Goal: Find specific page/section: Find specific page/section

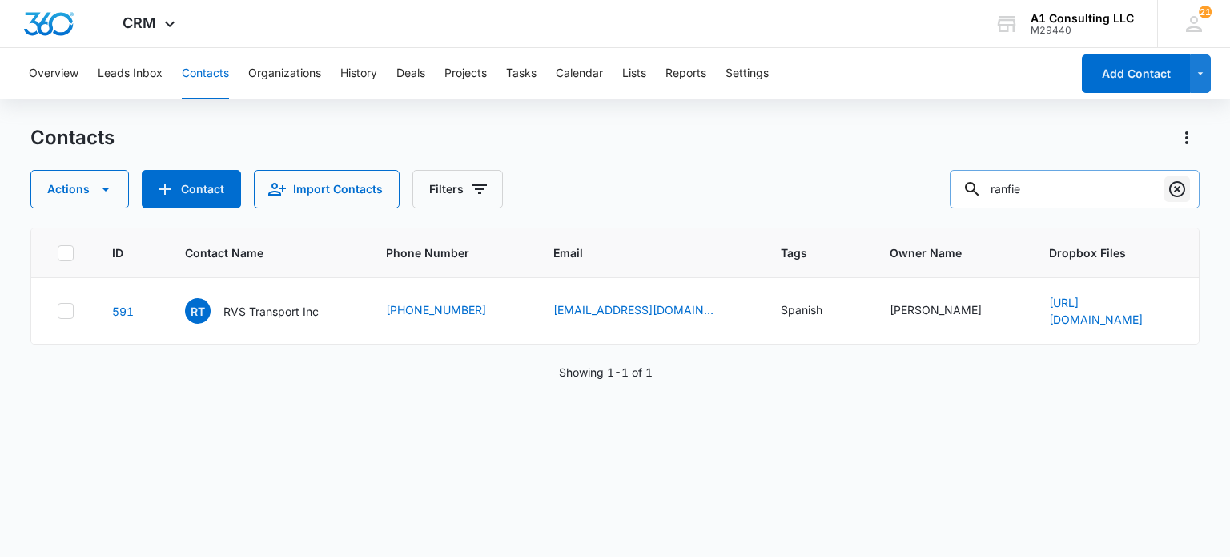
click at [1172, 187] on icon "Clear" at bounding box center [1177, 188] width 19 height 19
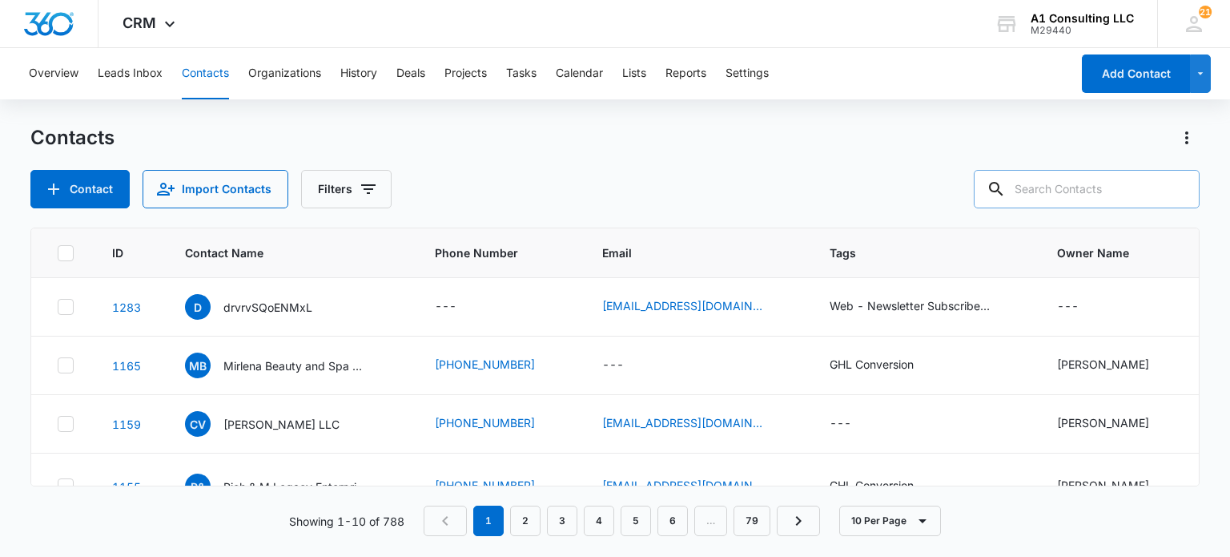
click at [1092, 182] on input "text" at bounding box center [1087, 189] width 226 height 38
type input "outlaw"
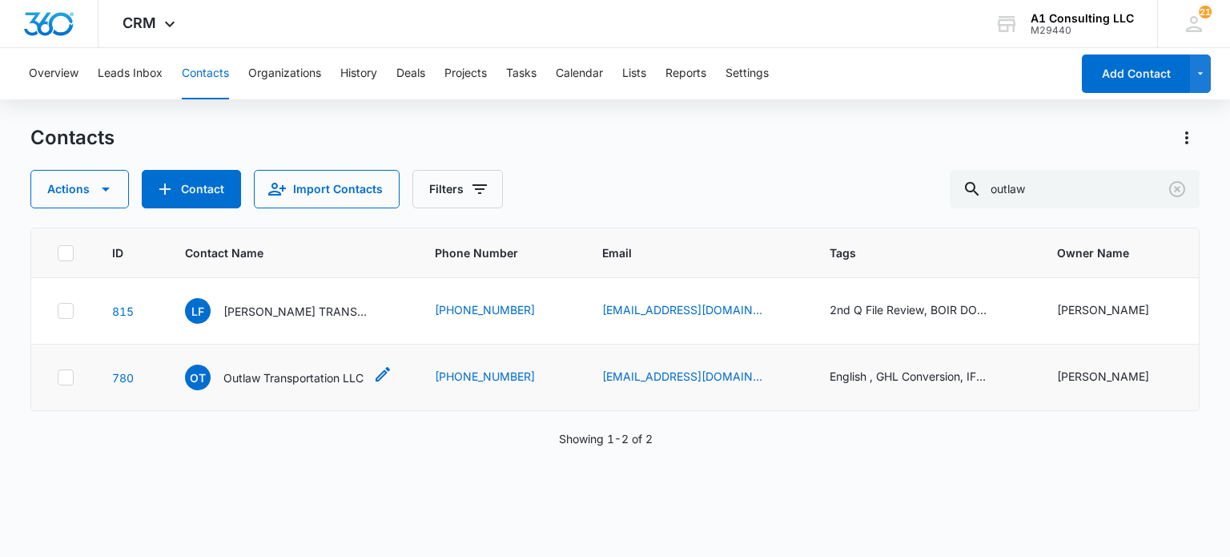
click at [296, 377] on p "Outlaw Transportation LLC" at bounding box center [293, 377] width 140 height 17
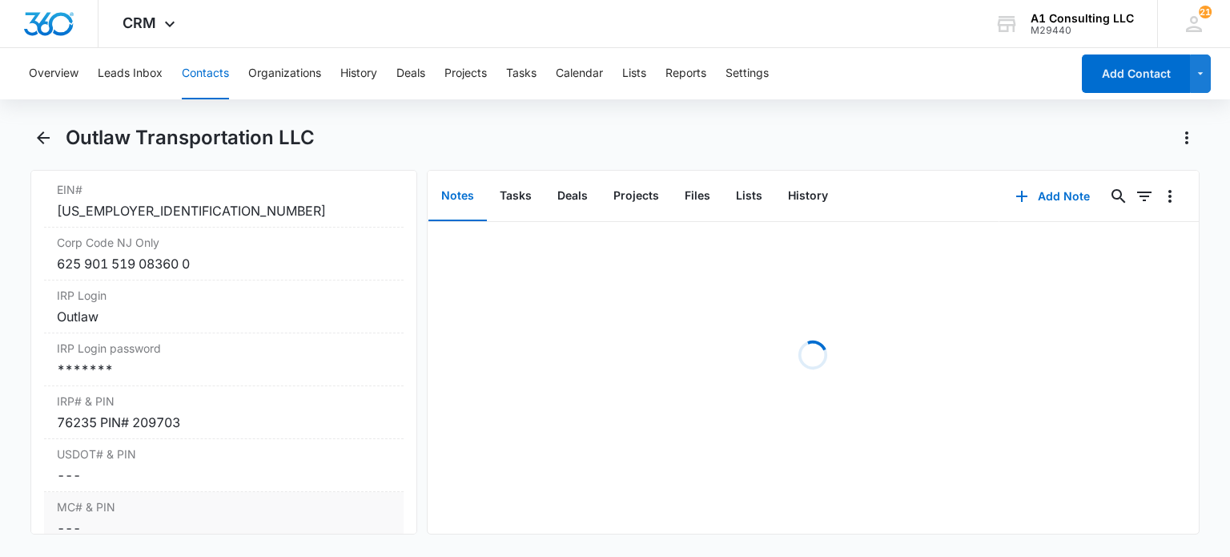
scroll to position [2242, 0]
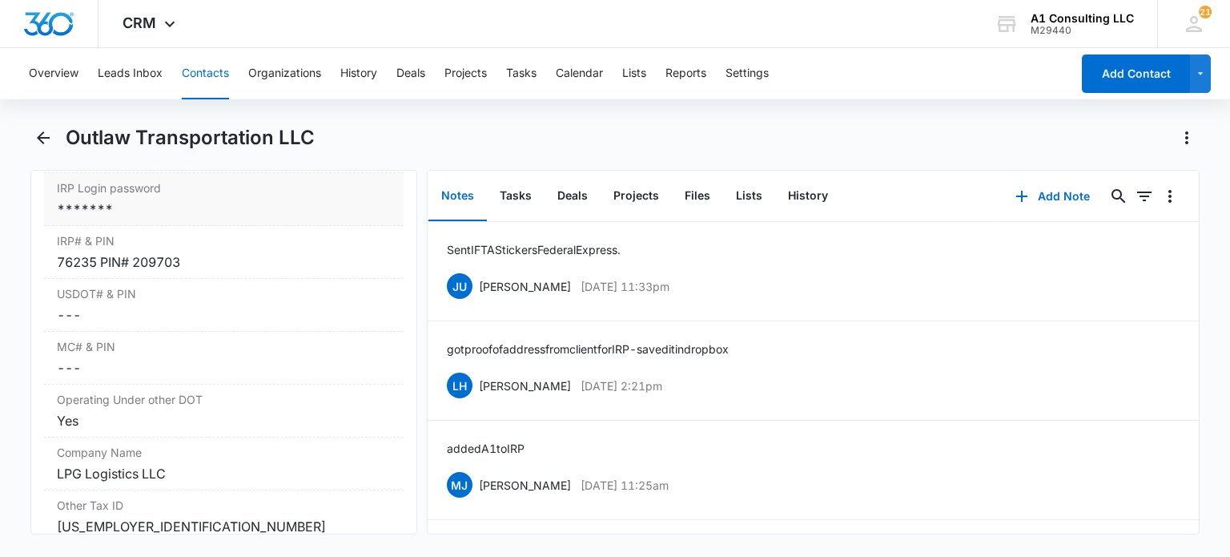
click at [136, 218] on div "*******" at bounding box center [223, 208] width 333 height 19
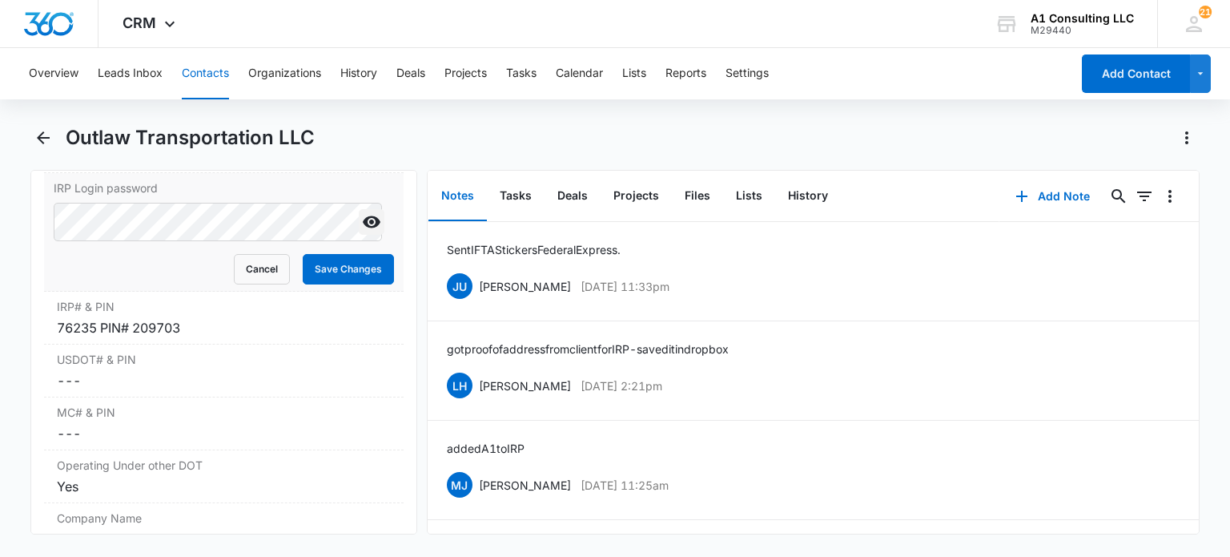
click at [362, 229] on icon "Show" at bounding box center [371, 221] width 19 height 19
click at [237, 278] on button "Cancel" at bounding box center [262, 269] width 56 height 30
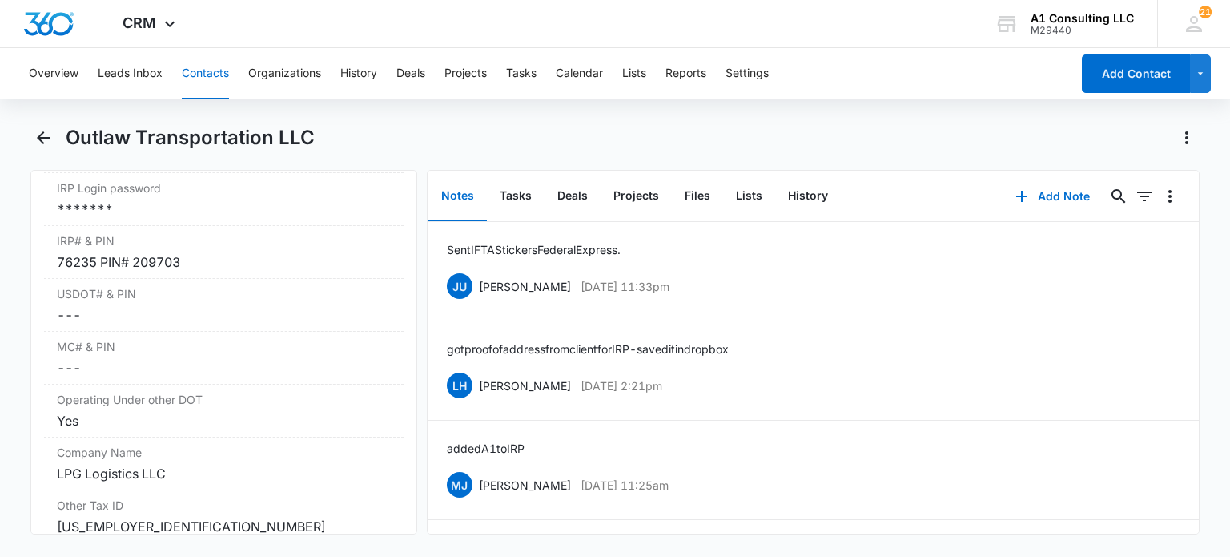
click at [203, 81] on button "Contacts" at bounding box center [205, 73] width 47 height 51
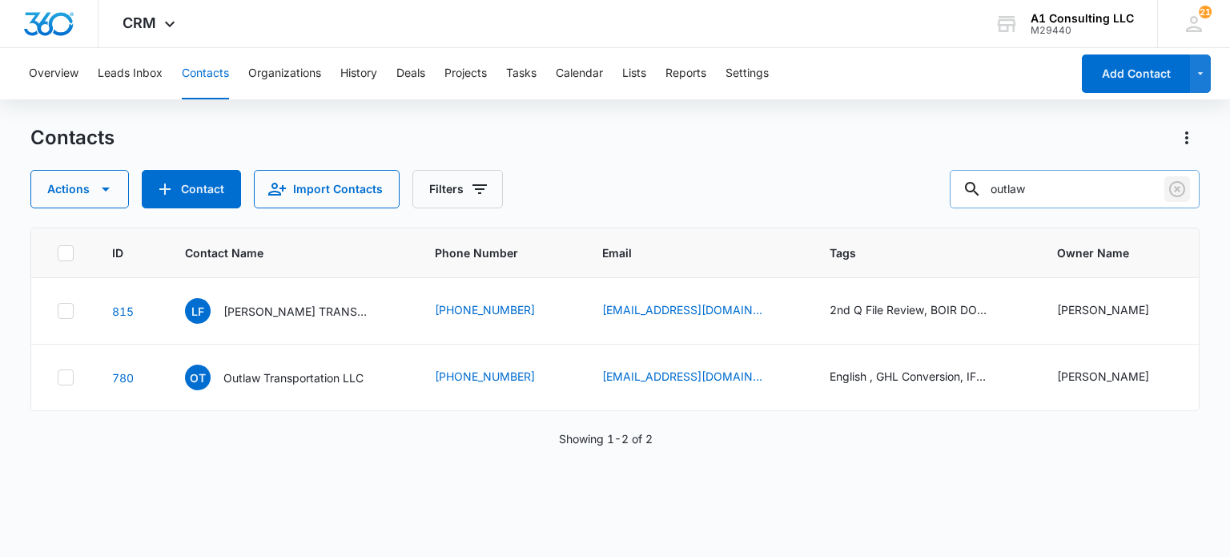
click at [1176, 182] on icon "Clear" at bounding box center [1177, 189] width 16 height 16
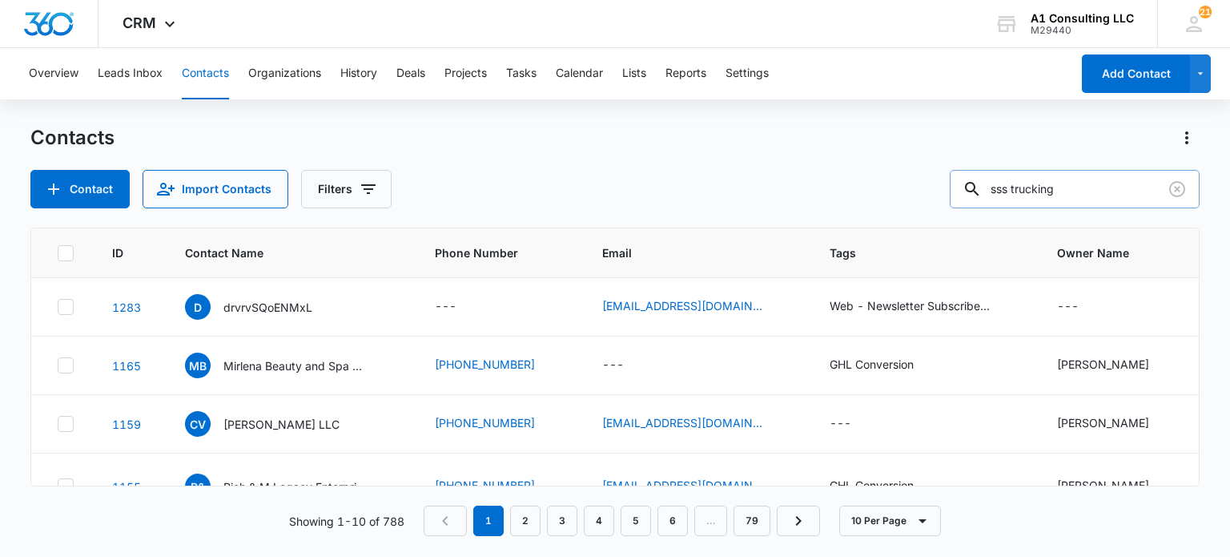
type input "sss trucking"
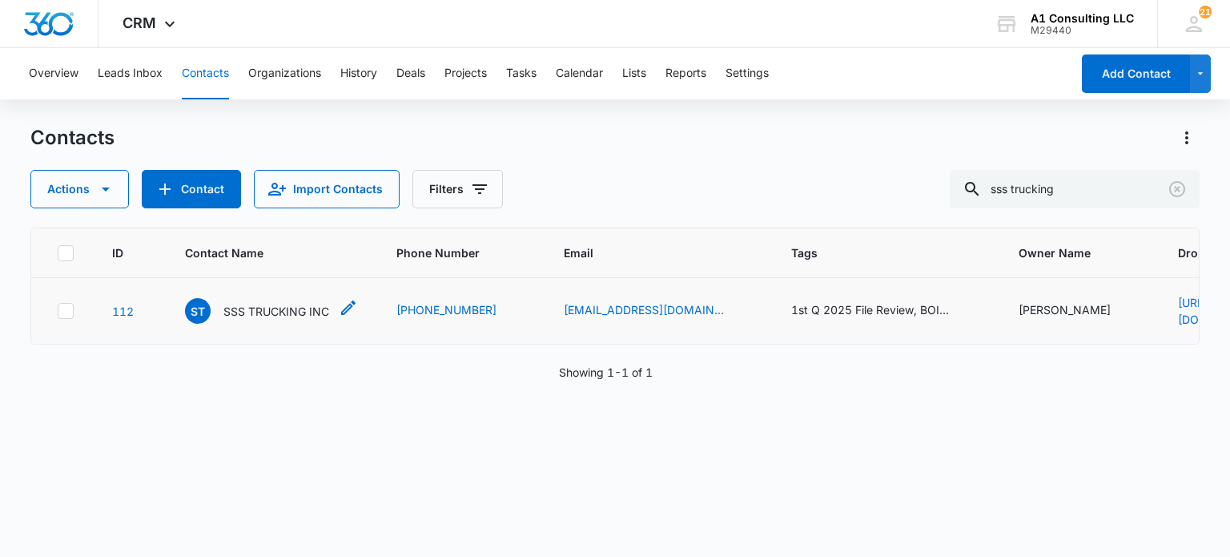
click at [312, 304] on p "SSS TRUCKING INC" at bounding box center [276, 311] width 106 height 17
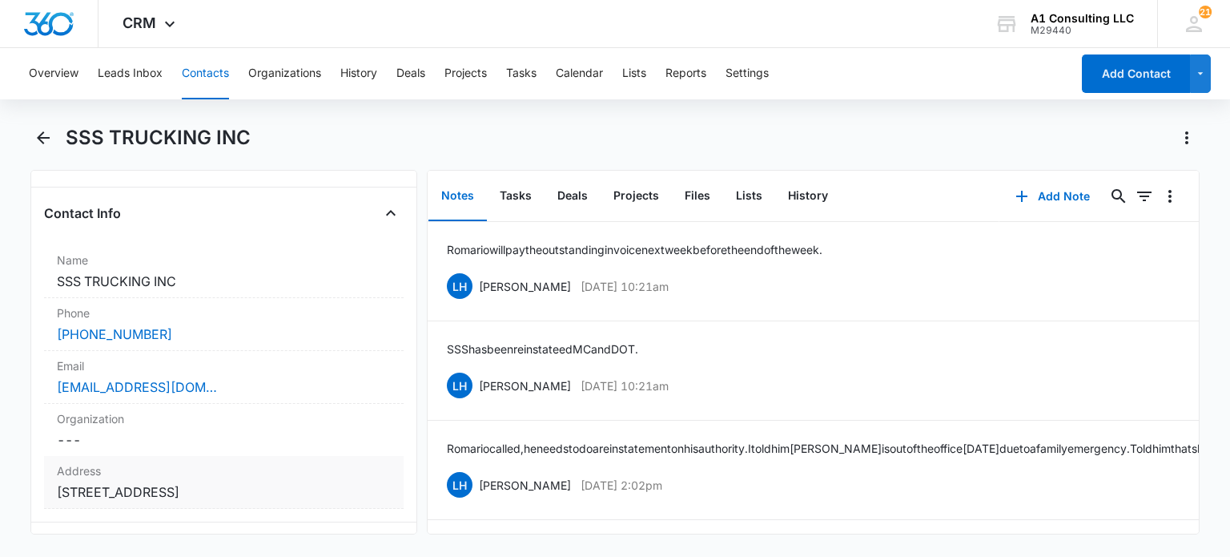
scroll to position [320, 0]
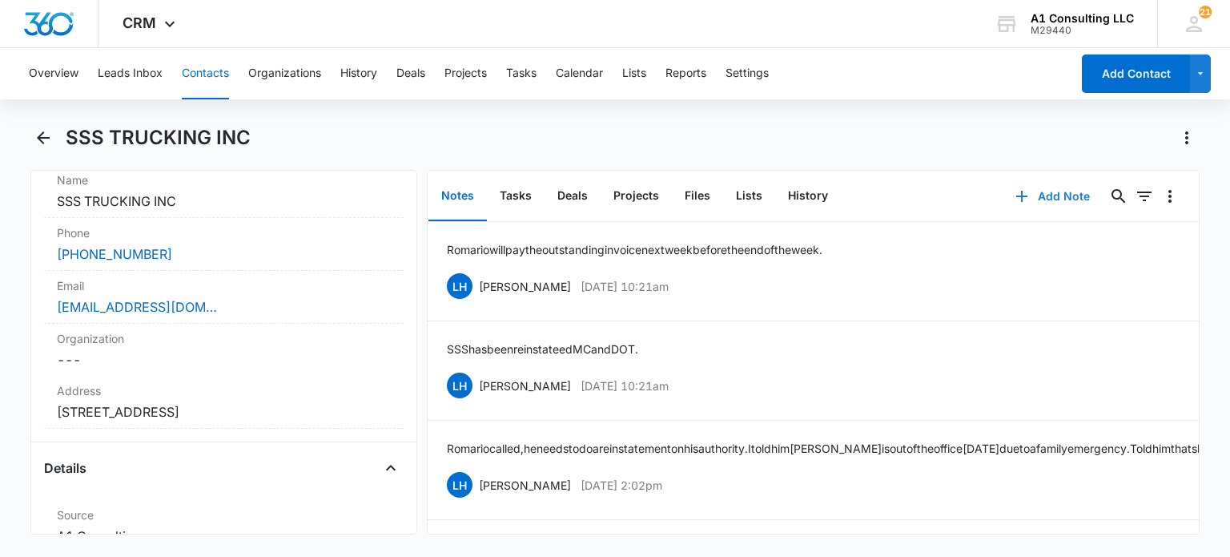
click at [1035, 201] on button "Add Note" at bounding box center [1052, 196] width 107 height 38
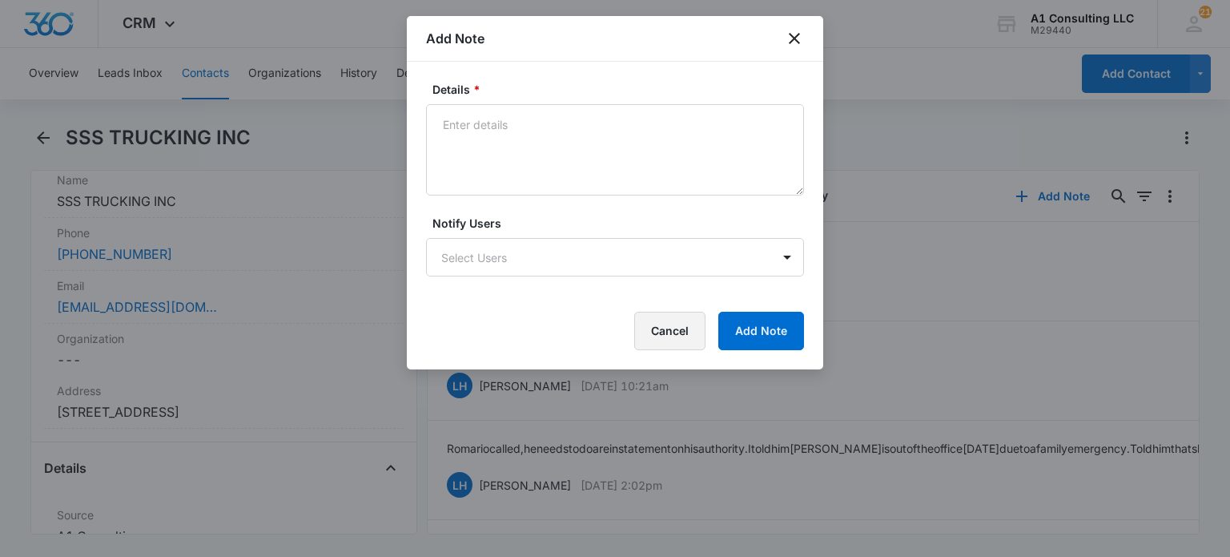
click at [673, 328] on button "Cancel" at bounding box center [669, 331] width 71 height 38
